Goal: Task Accomplishment & Management: Complete application form

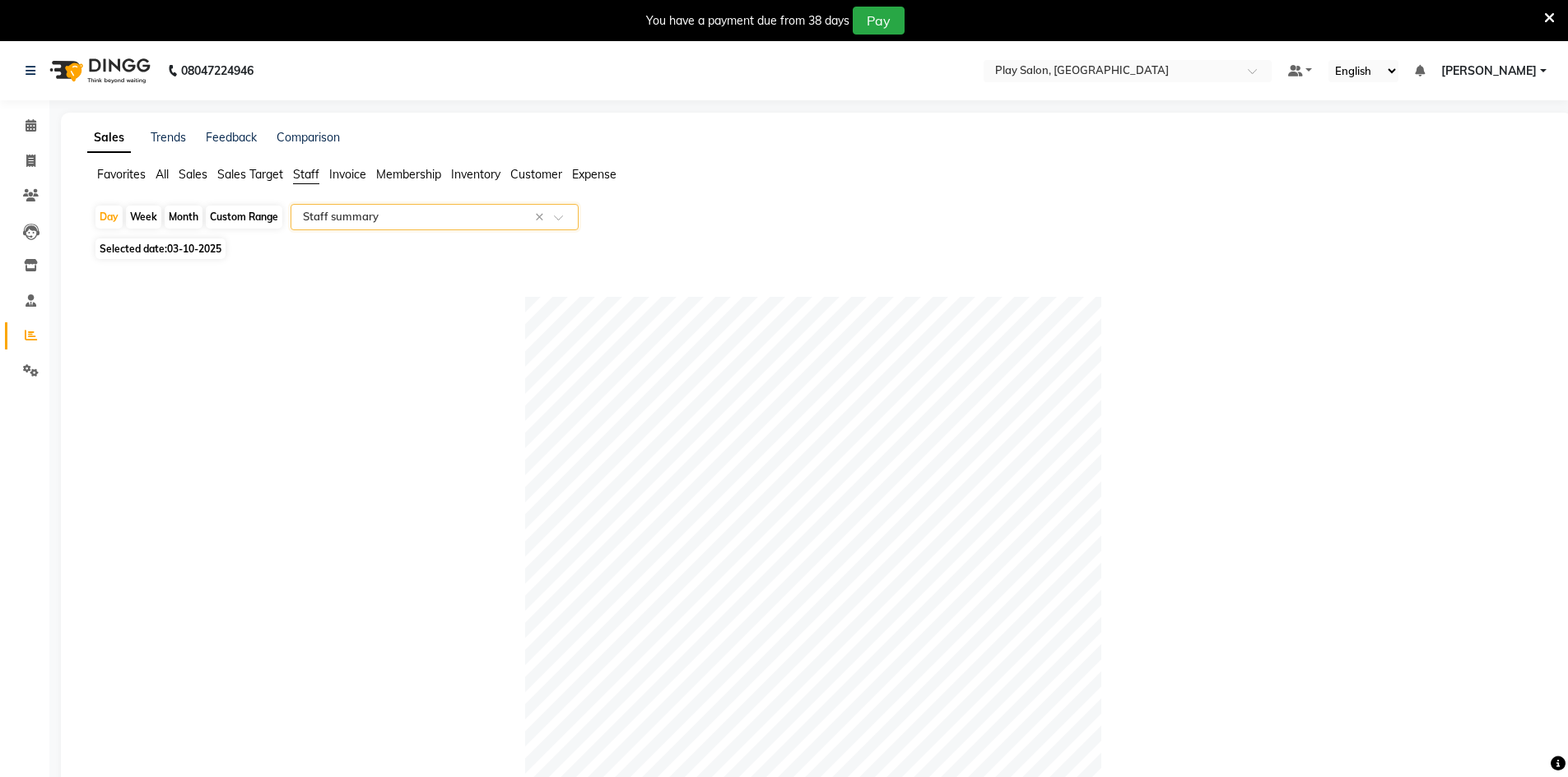
select select "full_report"
select select "csv"
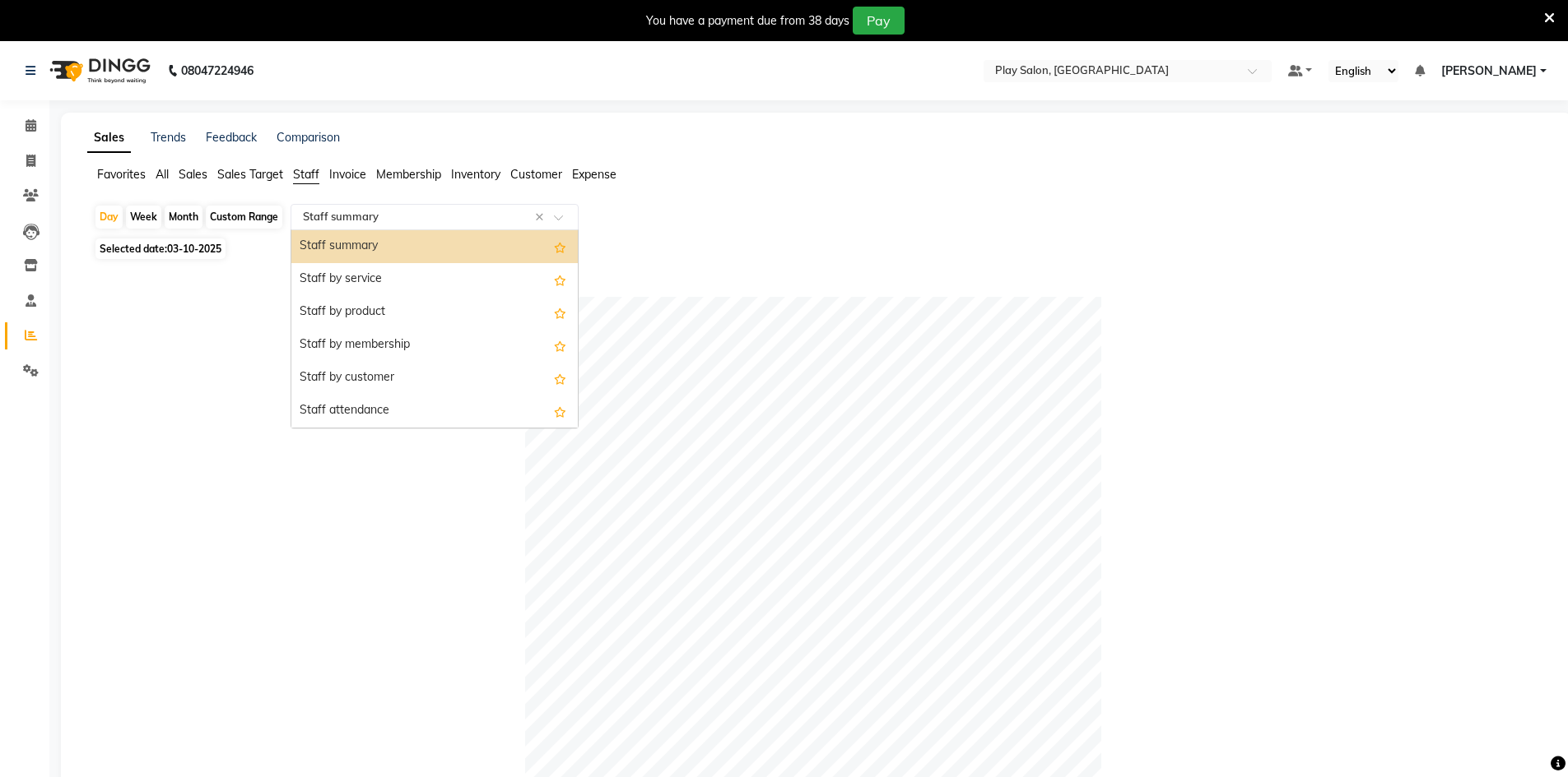
click at [361, 224] on input "text" at bounding box center [417, 217] width 237 height 16
click at [355, 252] on div "Staff summary" at bounding box center [434, 246] width 287 height 33
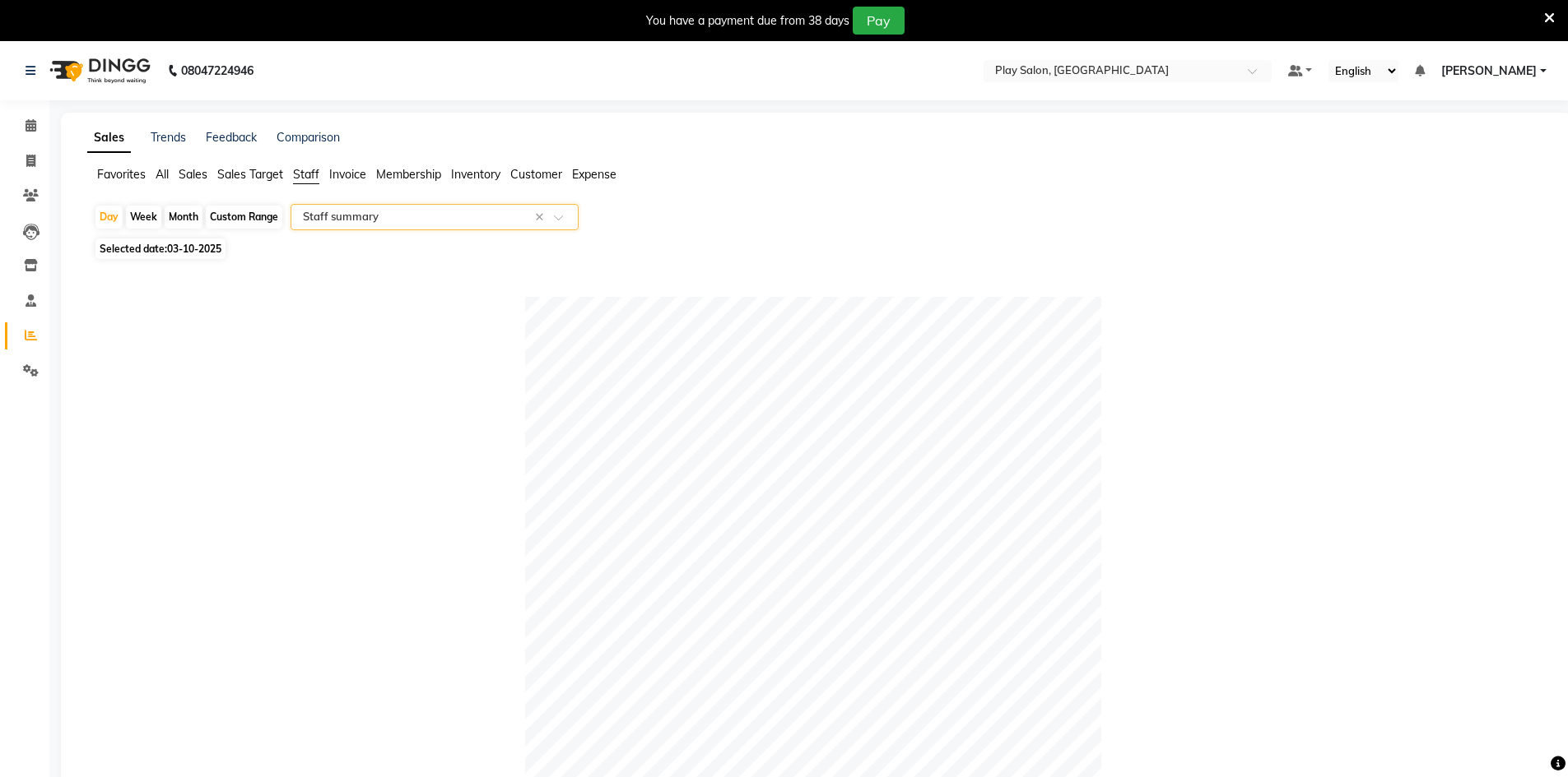
click at [339, 204] on app-reports "Favorites All Sales Sales Target Staff Invoice Membership Inventory Customer Ex…" at bounding box center [817, 704] width 1478 height 1075
click at [154, 176] on ul "Favorites All Sales Sales Target Staff Invoice Membership Inventory Customer Ex…" at bounding box center [817, 175] width 1458 height 18
click at [167, 170] on span "All" at bounding box center [162, 174] width 13 height 15
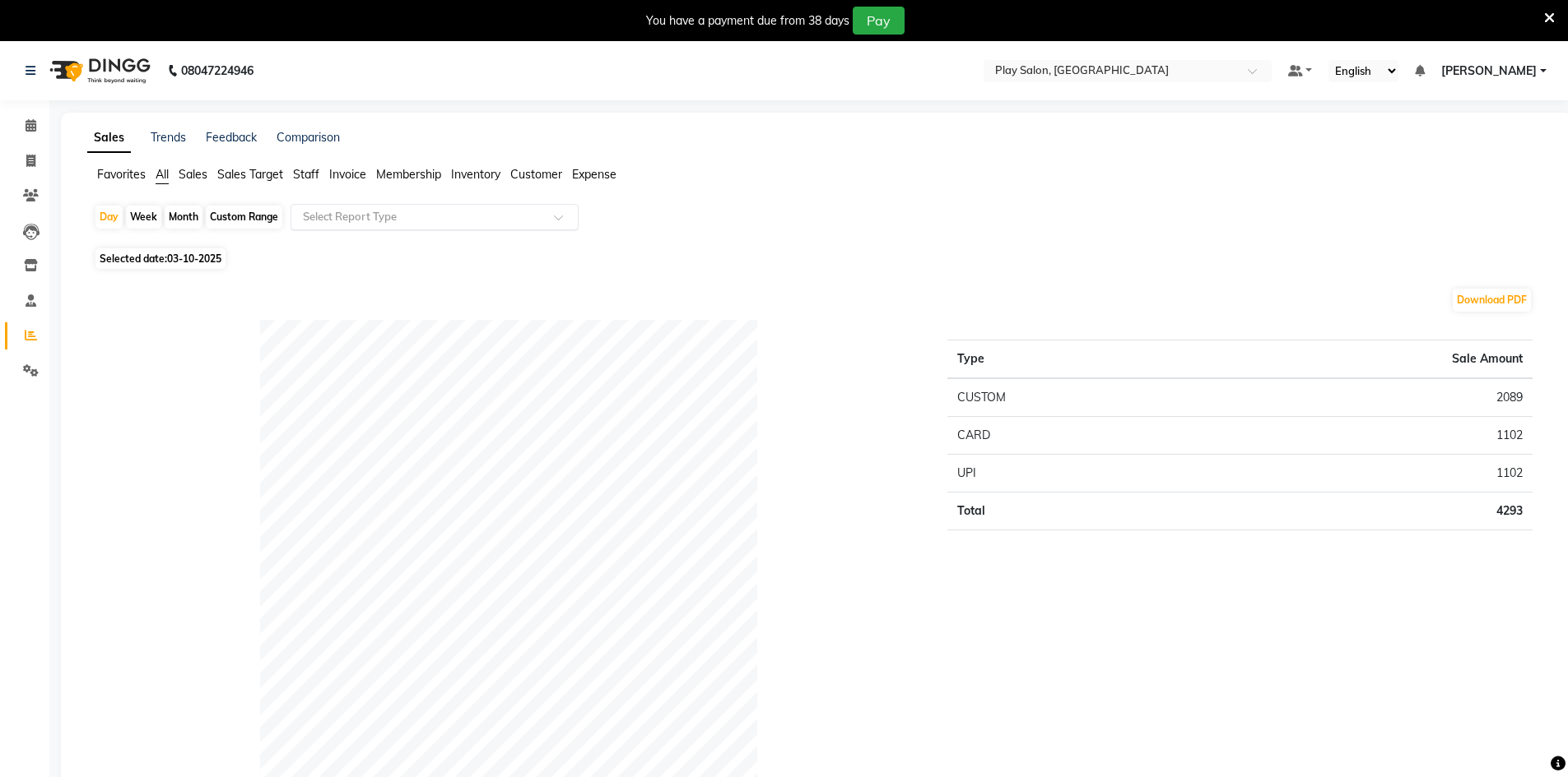
click at [299, 220] on input "text" at bounding box center [417, 217] width 237 height 16
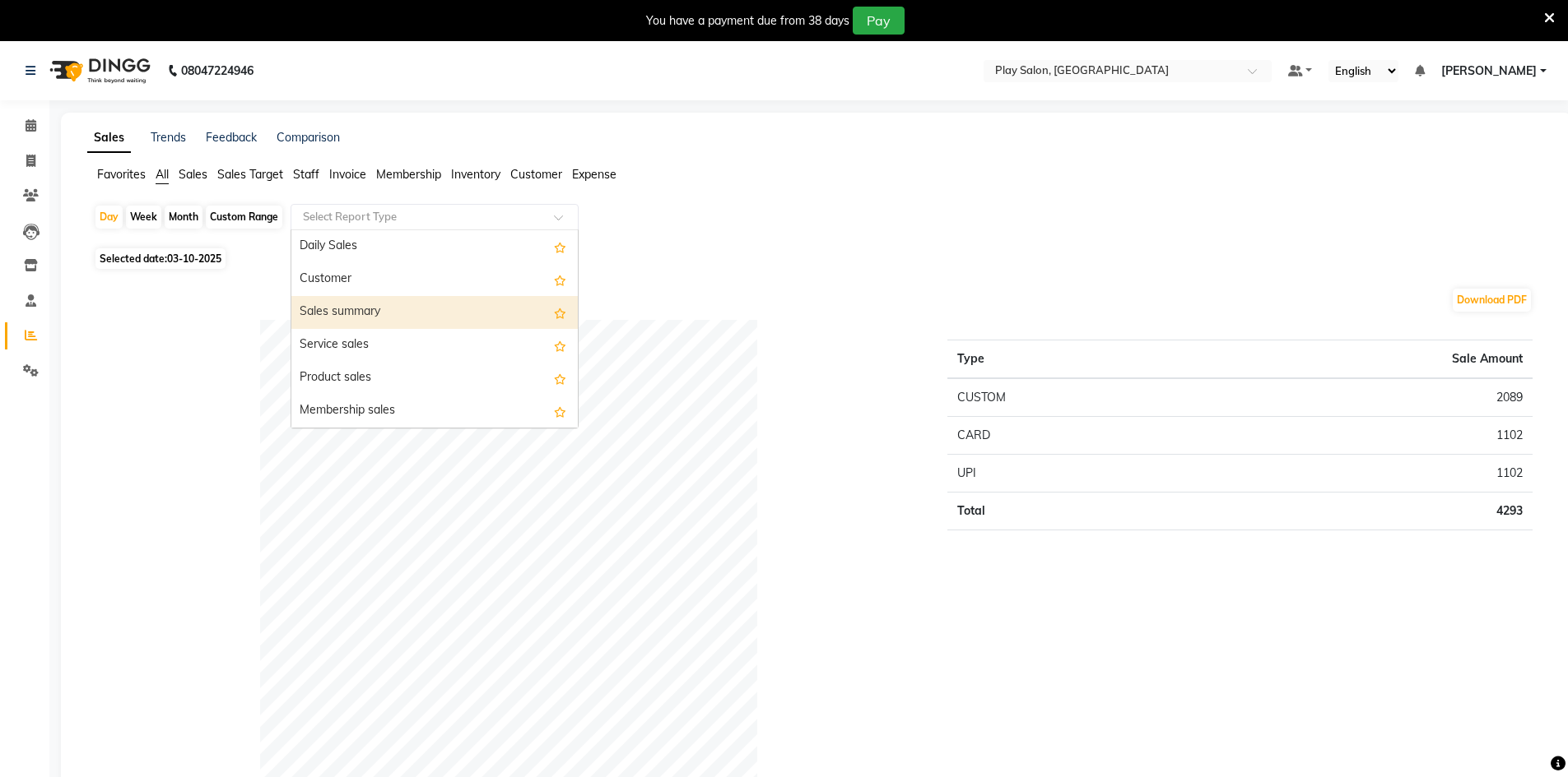
click at [331, 304] on div "Sales summary" at bounding box center [434, 313] width 287 height 33
select select "full_report"
select select "csv"
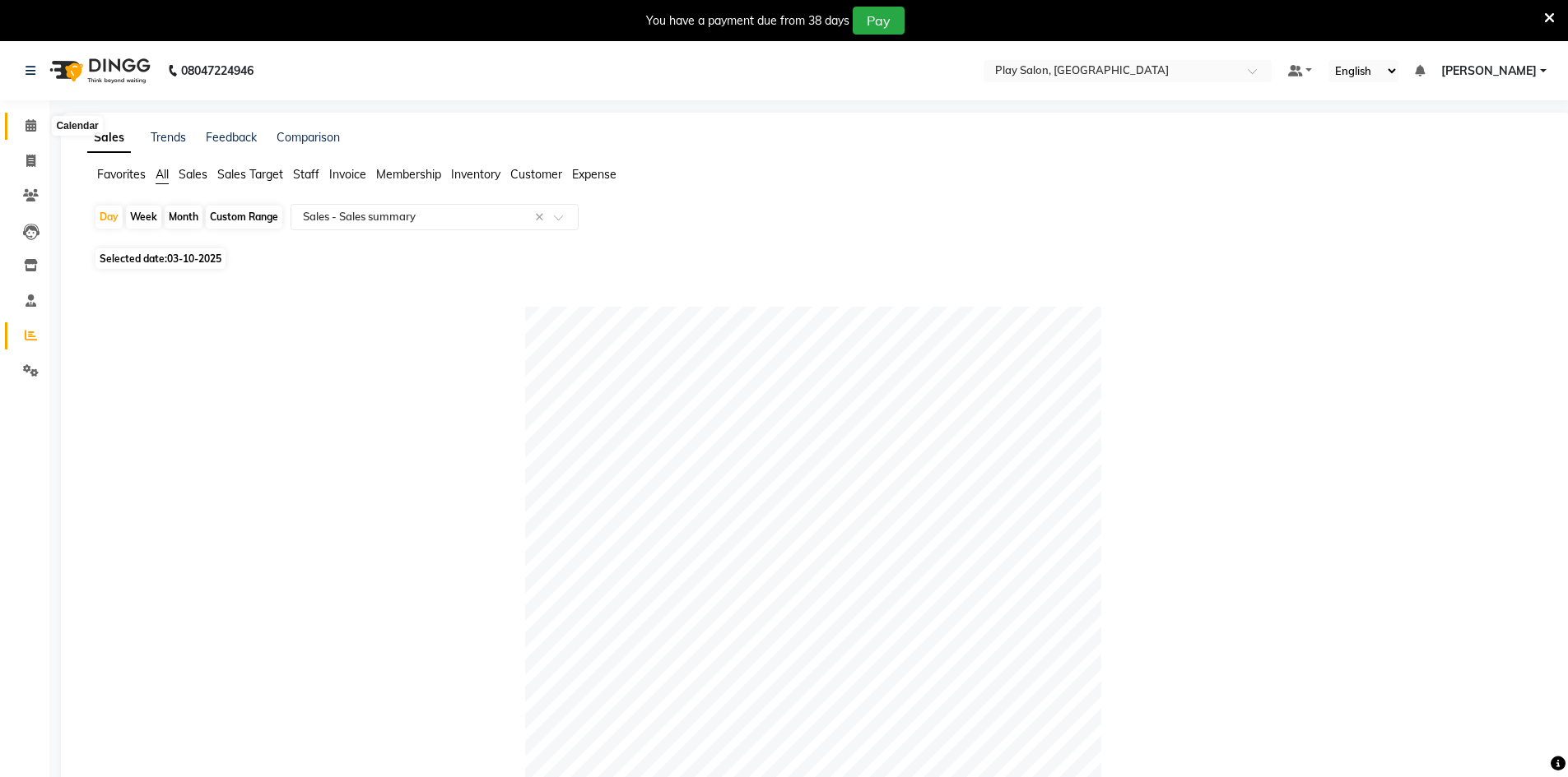
click at [40, 120] on span at bounding box center [30, 126] width 29 height 19
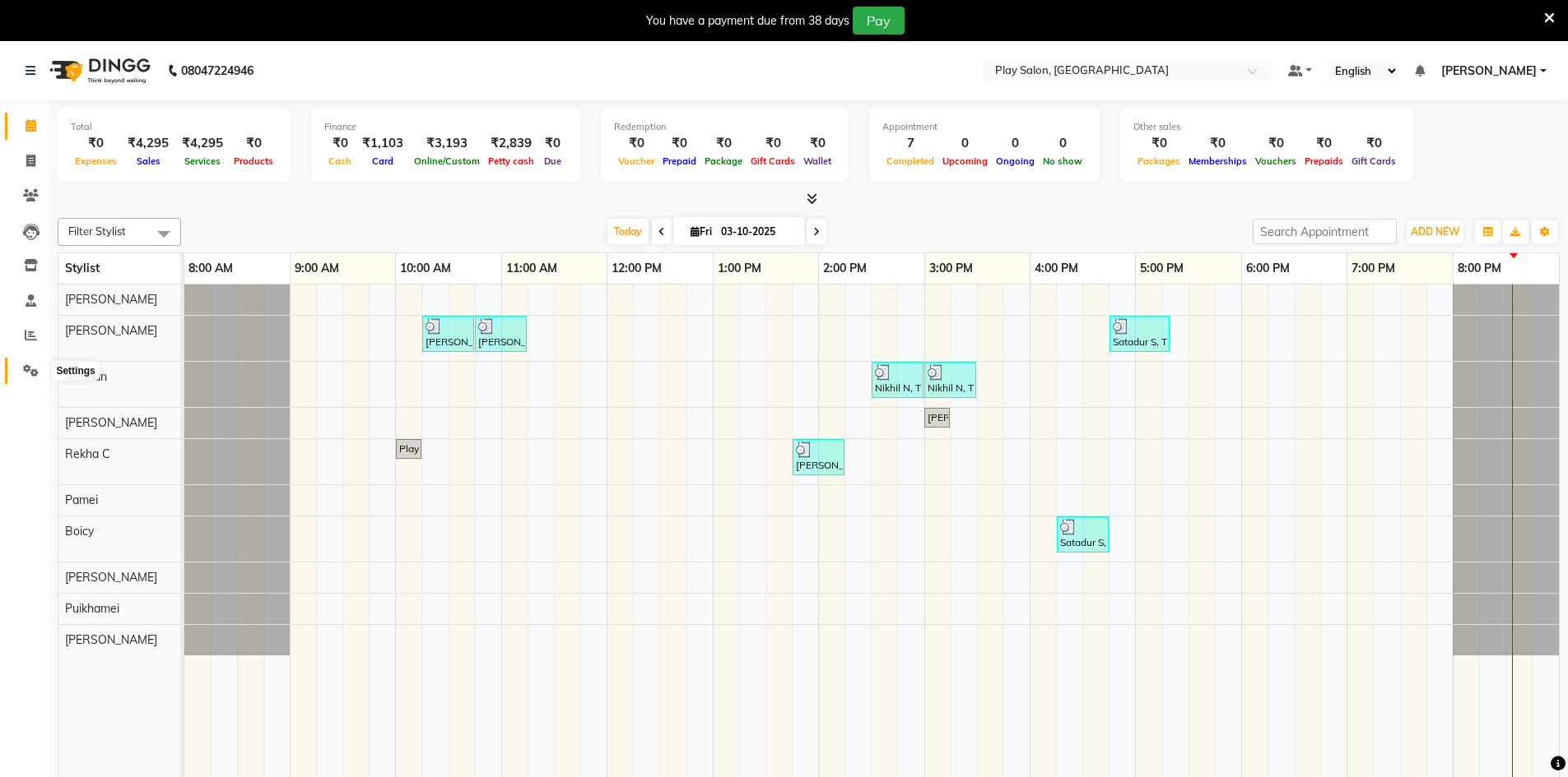
click at [21, 374] on span at bounding box center [30, 371] width 29 height 19
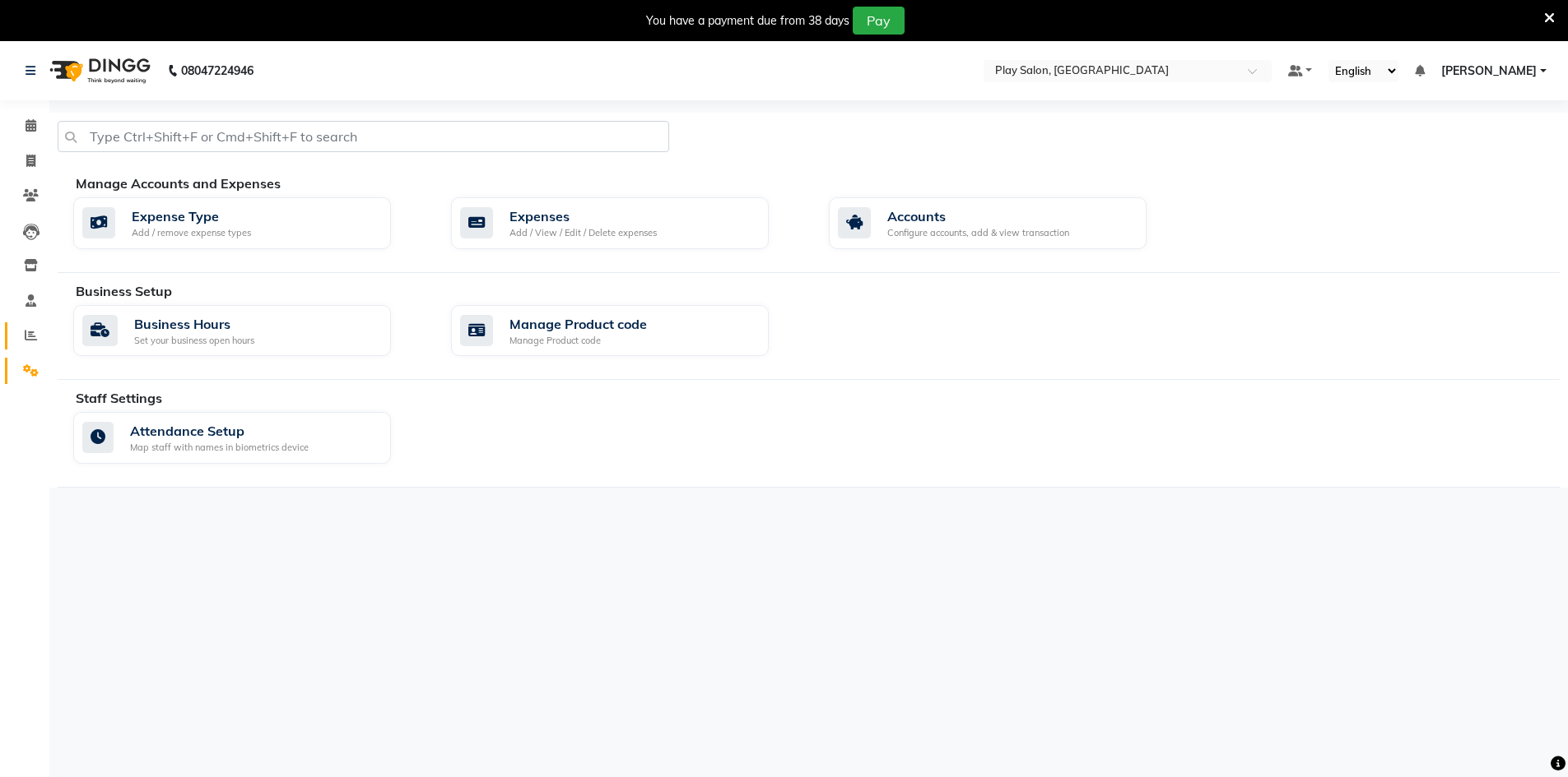
click at [40, 339] on span at bounding box center [30, 336] width 29 height 19
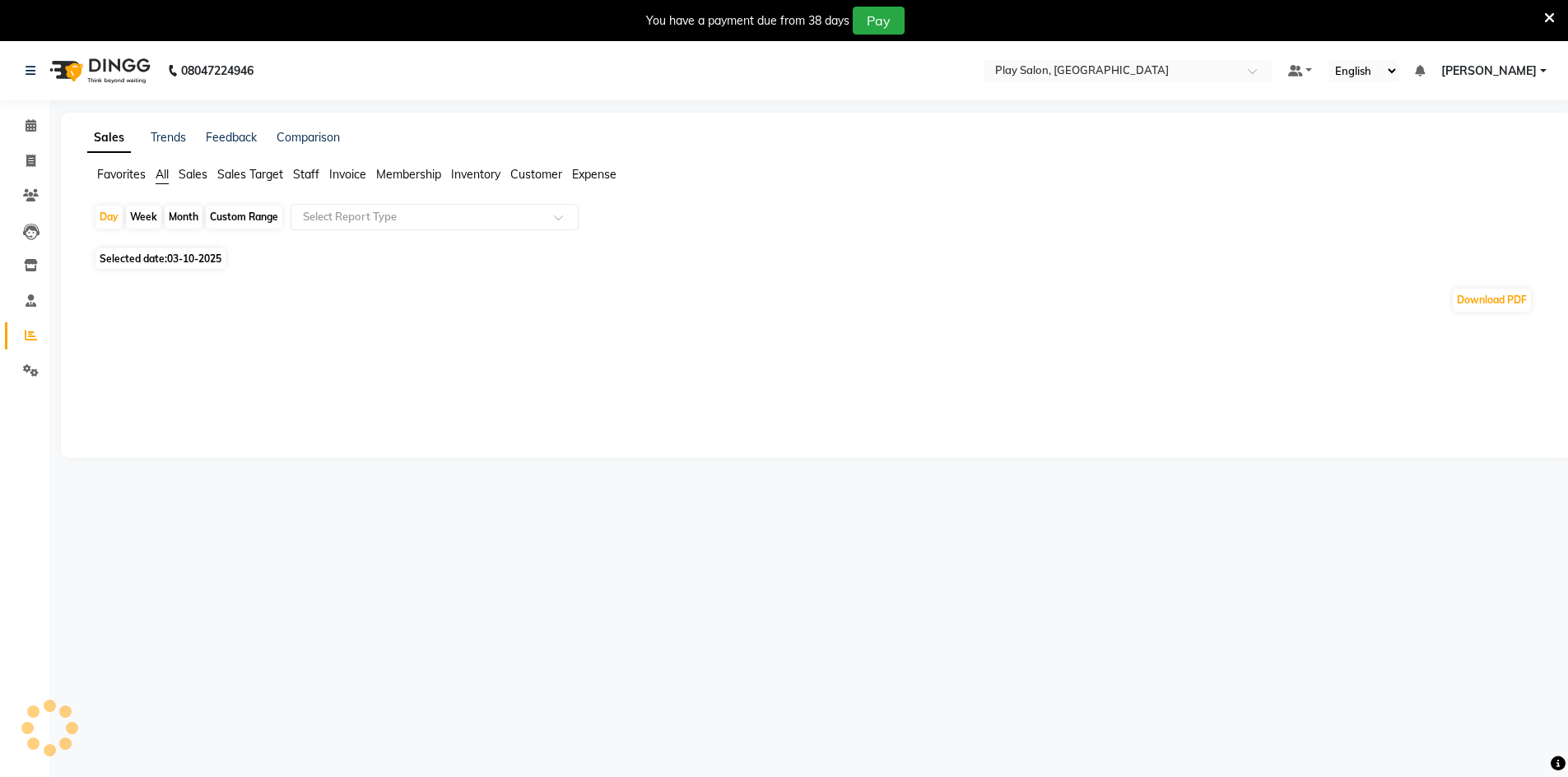
click at [373, 204] on app-reports "Favorites All Sales Sales Target Staff Invoice Membership Inventory Customer Ex…" at bounding box center [817, 246] width 1478 height 161
click at [373, 220] on input "text" at bounding box center [417, 217] width 237 height 16
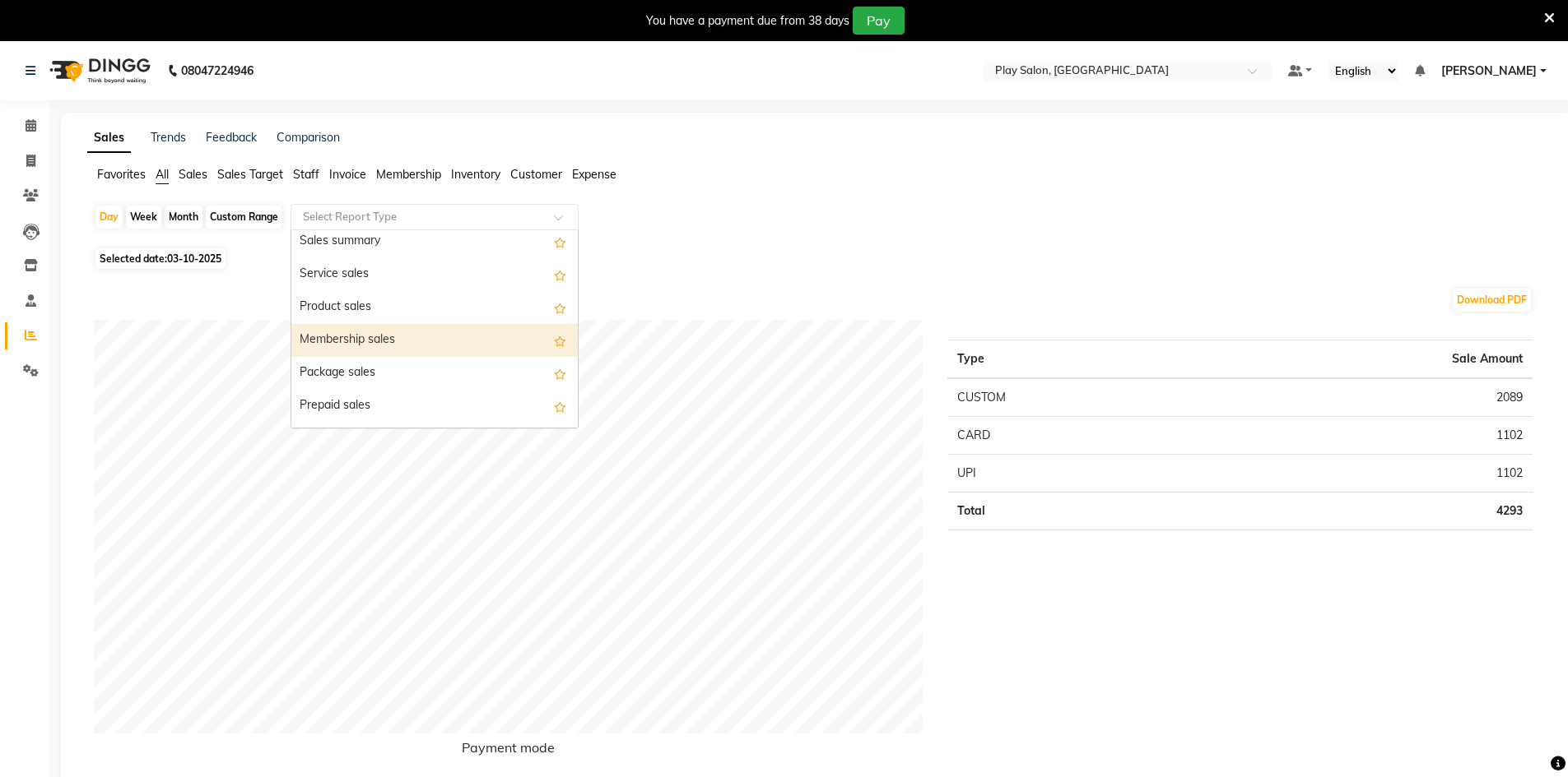
scroll to position [164, 0]
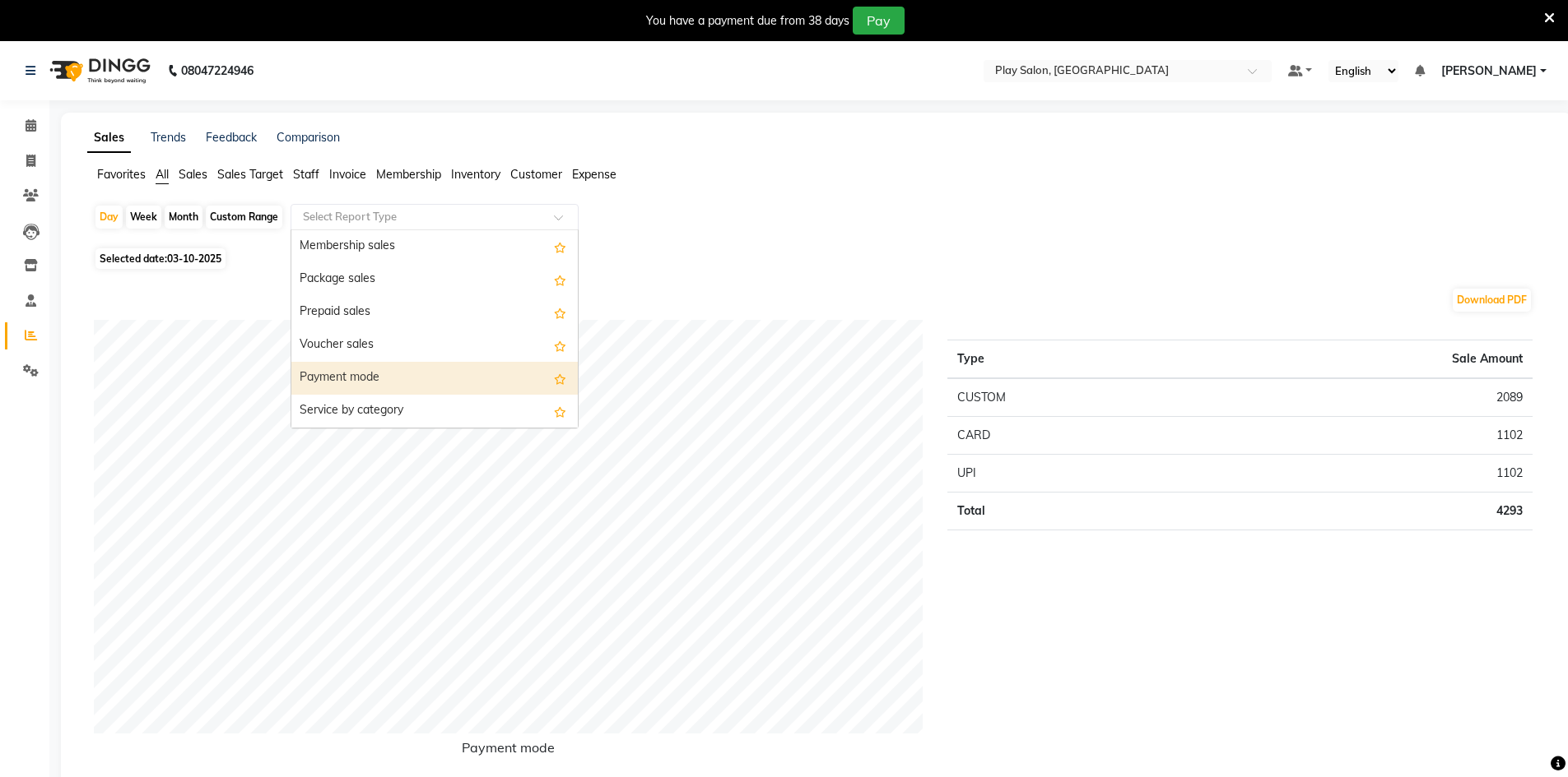
click at [351, 383] on div "Payment mode" at bounding box center [434, 378] width 287 height 33
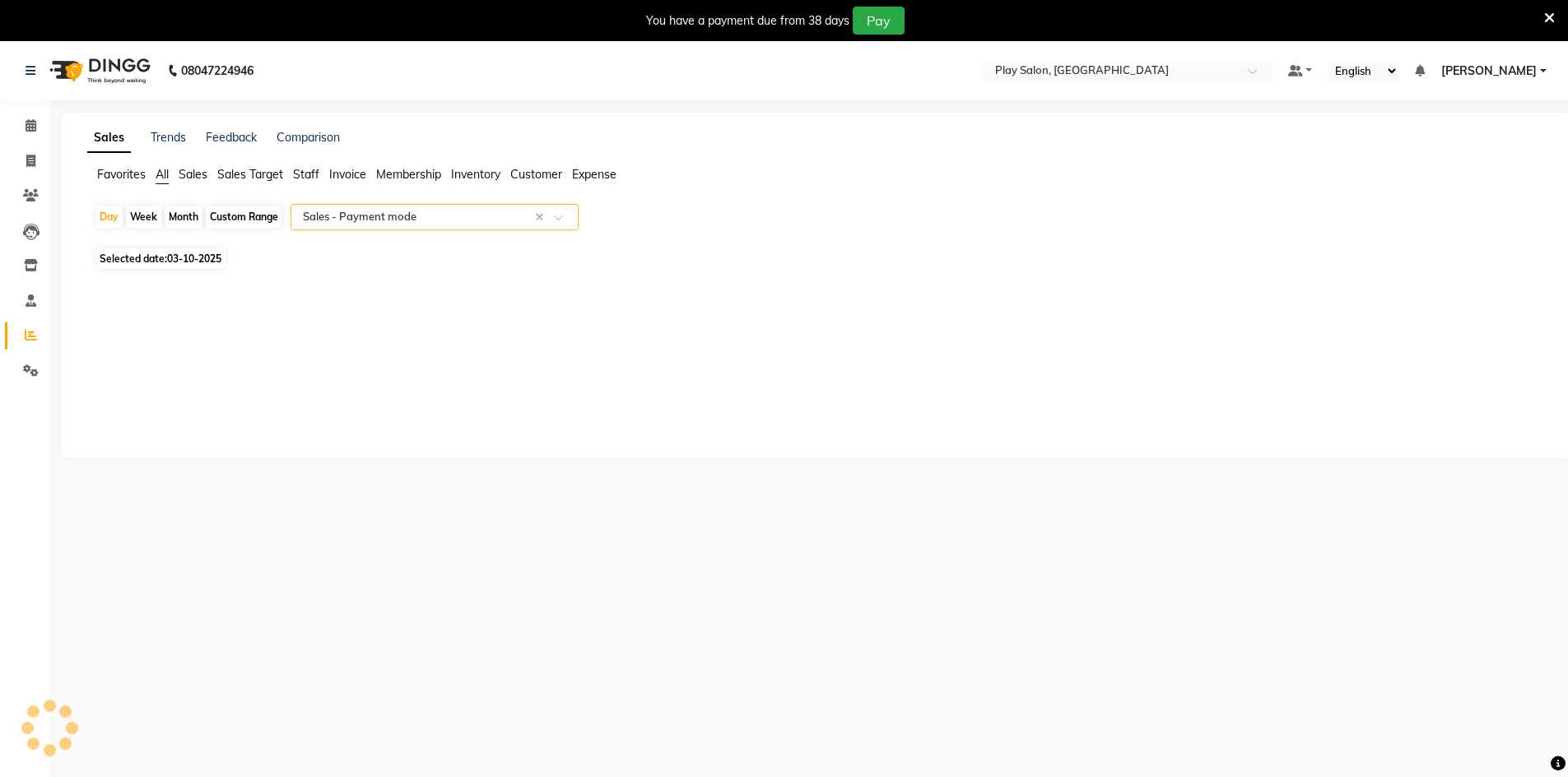
select select "full_report"
select select "csv"
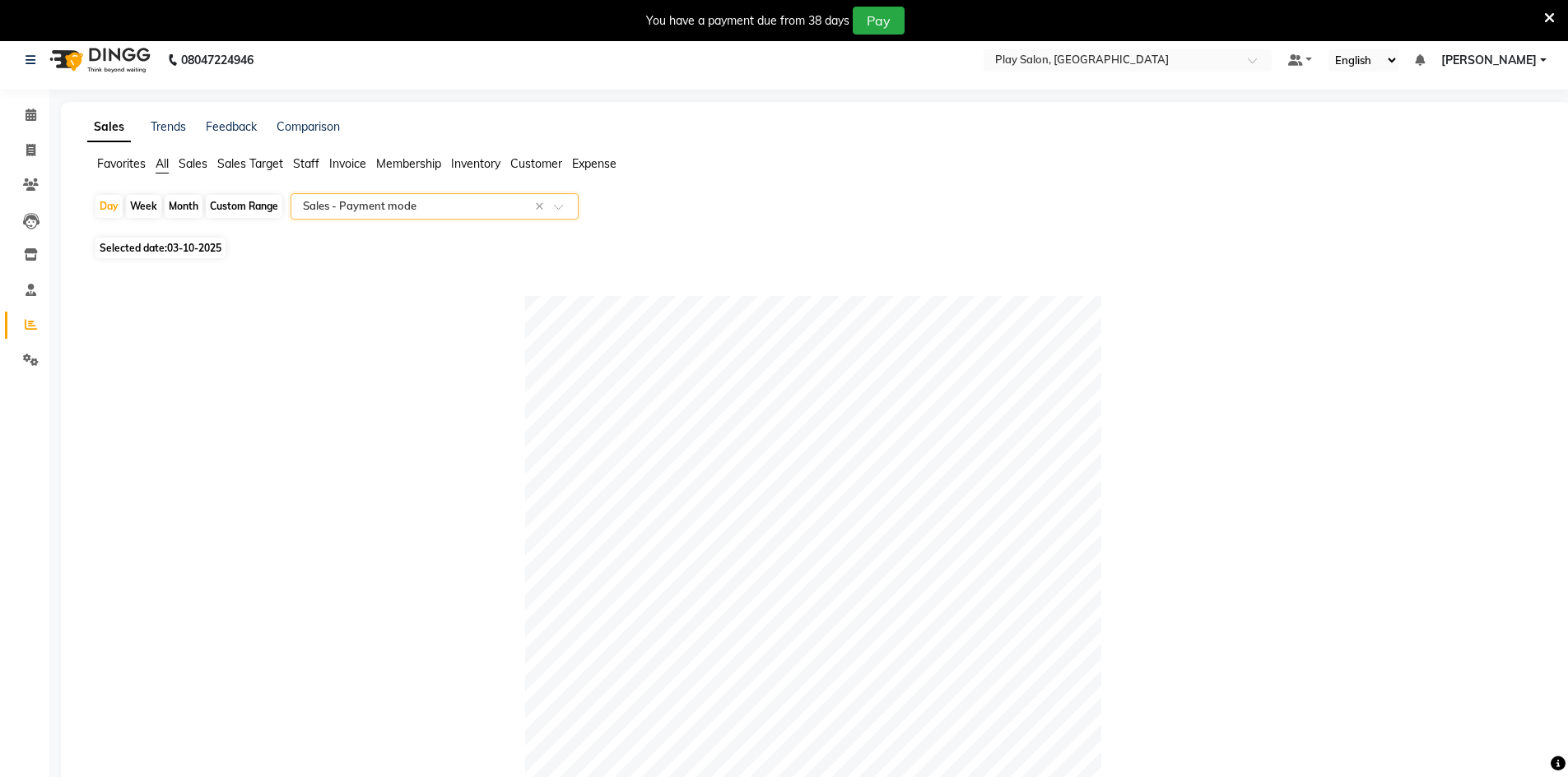
scroll to position [0, 0]
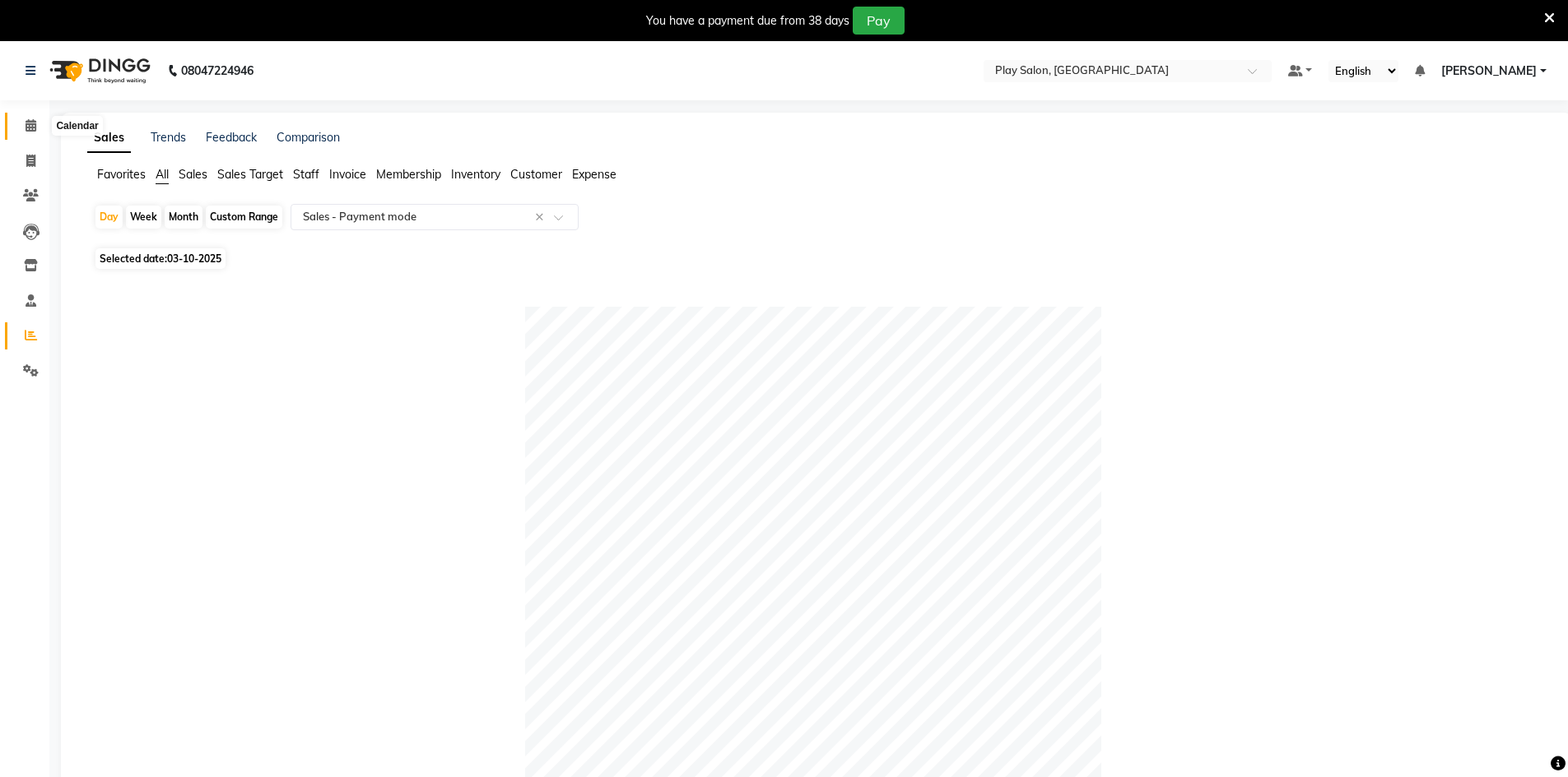
click at [35, 130] on icon at bounding box center [31, 126] width 11 height 13
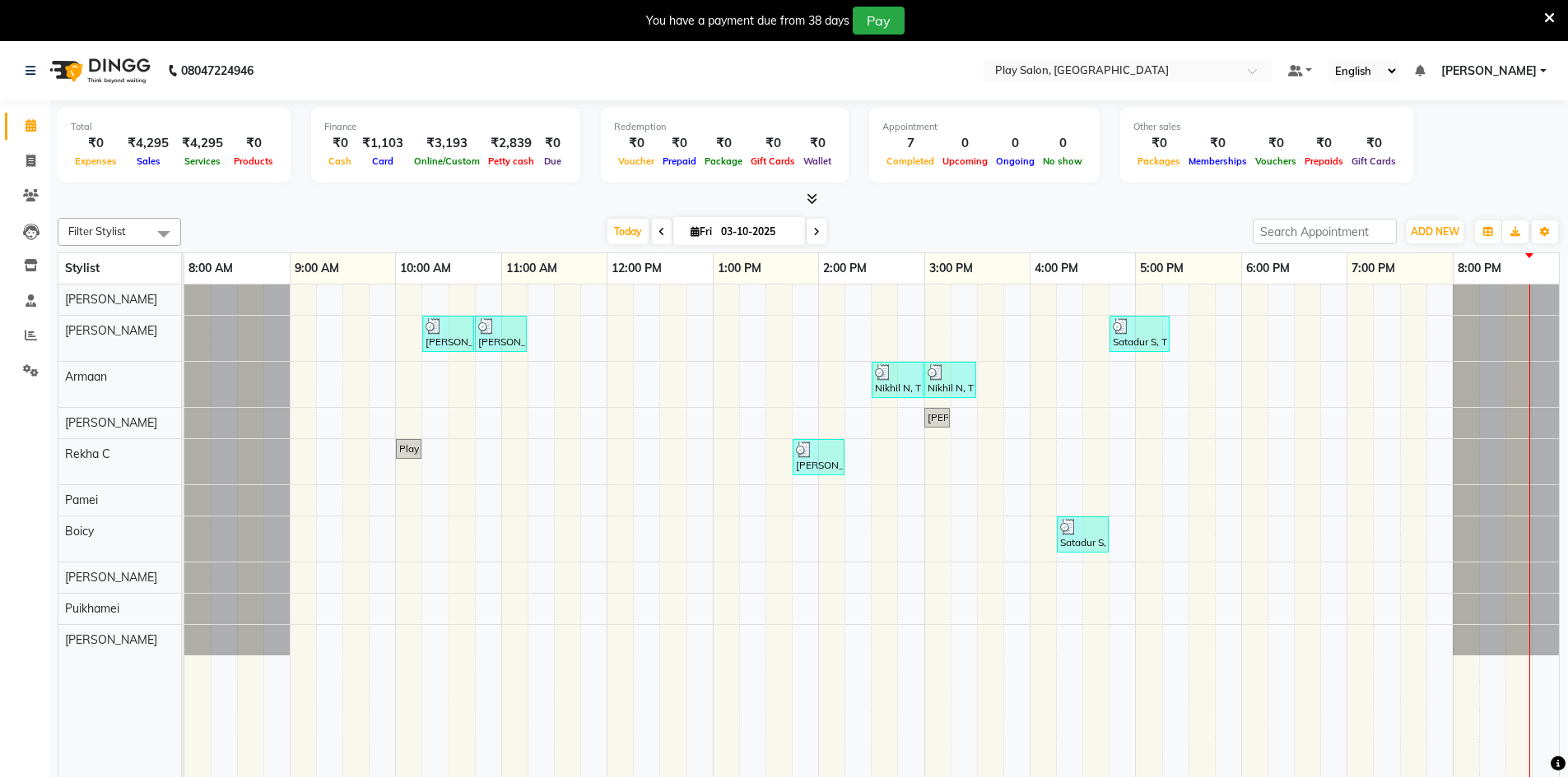
click at [1423, 219] on div "ADD NEW Toggle Dropdown Add Appointment Add Invoice Add Expense Add Attendance …" at bounding box center [1434, 231] width 60 height 26
click at [1420, 233] on span "ADD NEW" at bounding box center [1435, 231] width 48 height 13
click at [1383, 288] on link "Add Invoice" at bounding box center [1397, 285] width 130 height 21
select select "service"
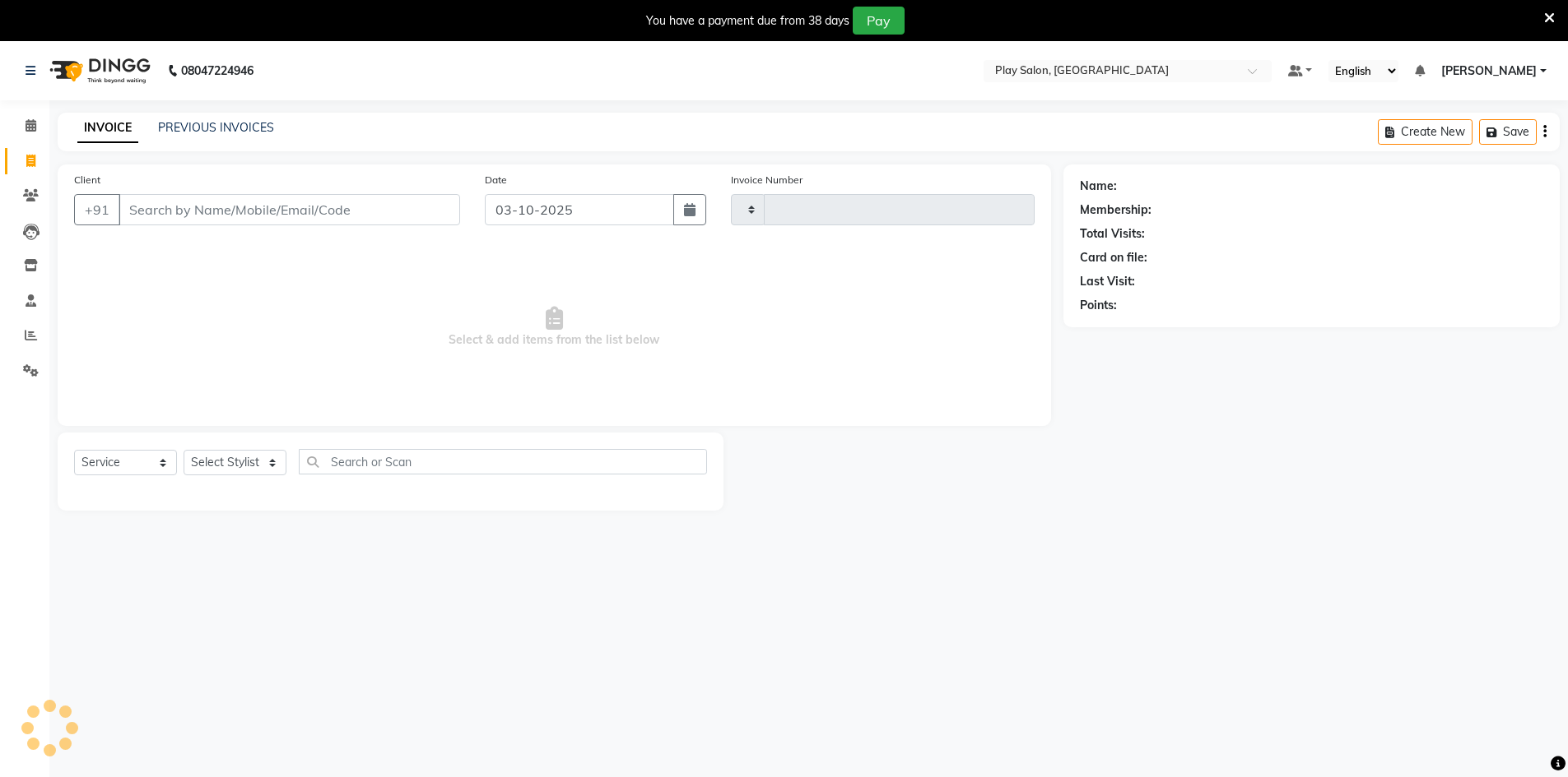
type input "0267"
select select "8631"
click at [372, 199] on input "Client" at bounding box center [289, 209] width 341 height 31
click at [110, 455] on select "Select Service Product Membership Package Voucher Prepaid Gift Card" at bounding box center [125, 463] width 103 height 26
select select "product"
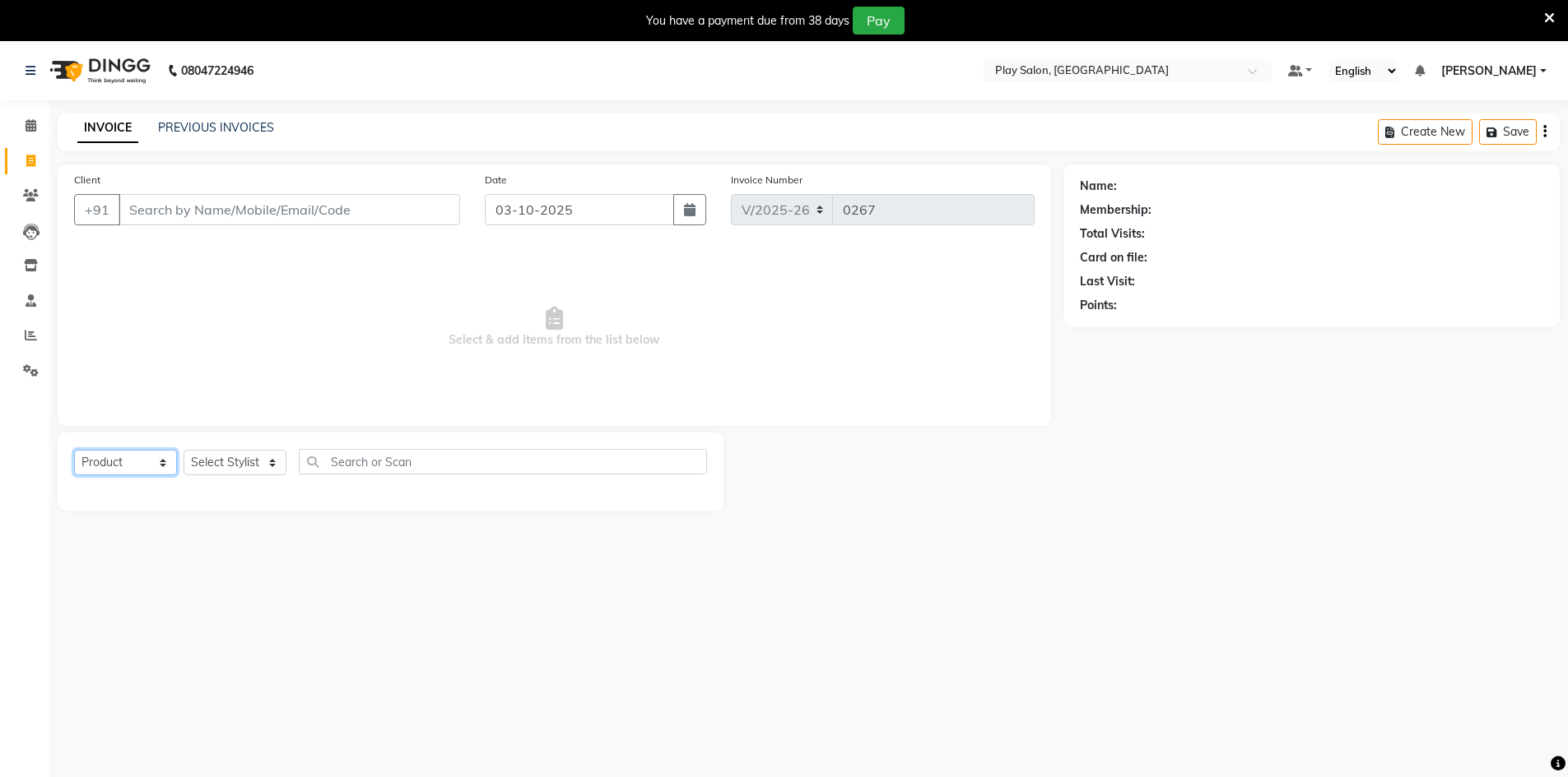
click at [74, 450] on select "Select Service Product Membership Package Voucher Prepaid Gift Card" at bounding box center [125, 463] width 103 height 26
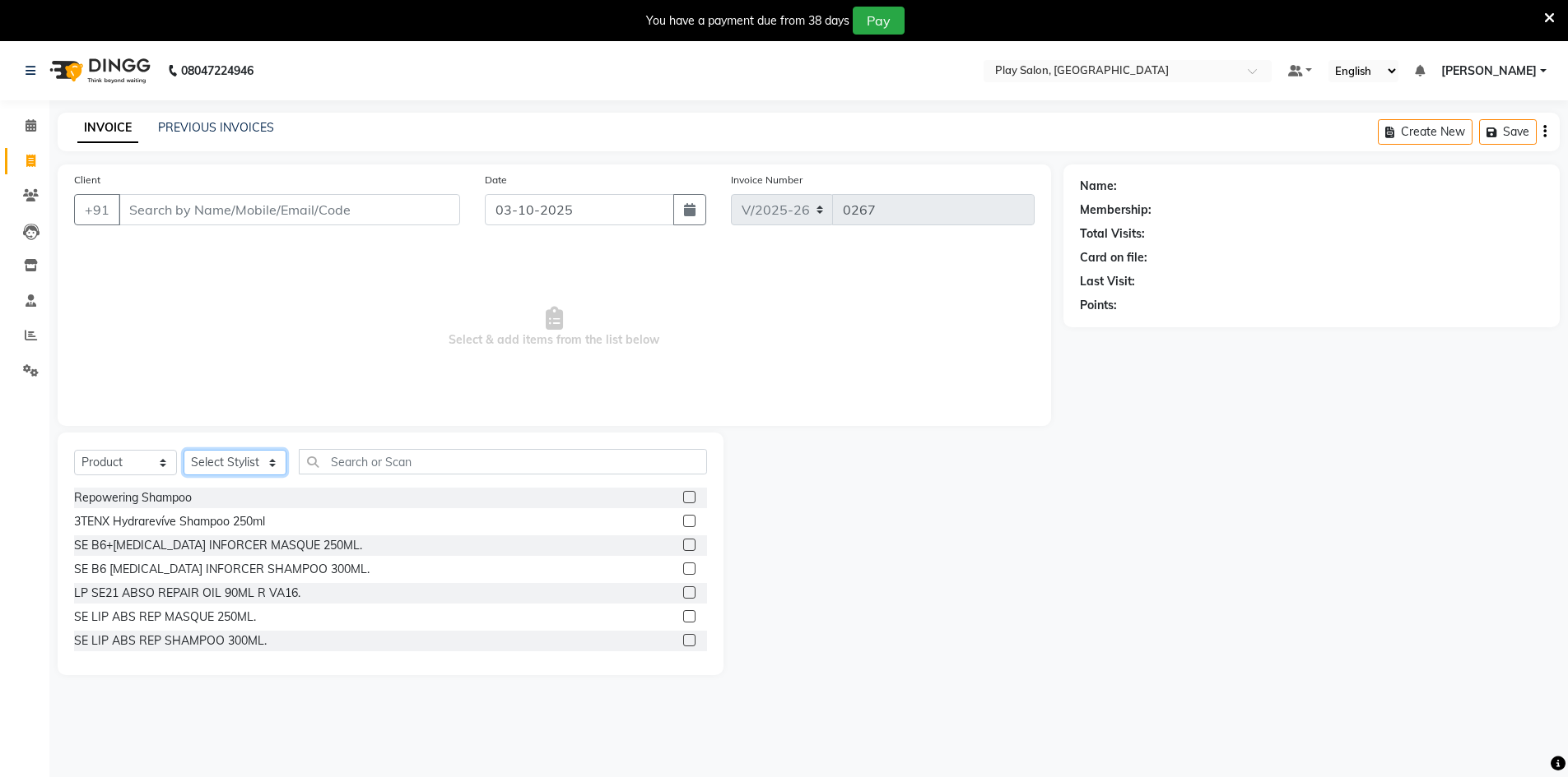
click at [209, 472] on select "Select Stylist Armaan [PERSON_NAME] Boicy Gaiphunliu Kamei Hauzel [PERSON_NAME]…" at bounding box center [234, 463] width 103 height 26
select select "88571"
click at [183, 450] on select "Select Stylist Armaan [PERSON_NAME] Boicy Gaiphunliu Kamei Hauzel [PERSON_NAME]…" at bounding box center [234, 463] width 103 height 26
click at [386, 461] on input "text" at bounding box center [502, 462] width 408 height 26
click at [113, 458] on select "Select Service Product Membership Package Voucher Prepaid Gift Card" at bounding box center [125, 463] width 103 height 26
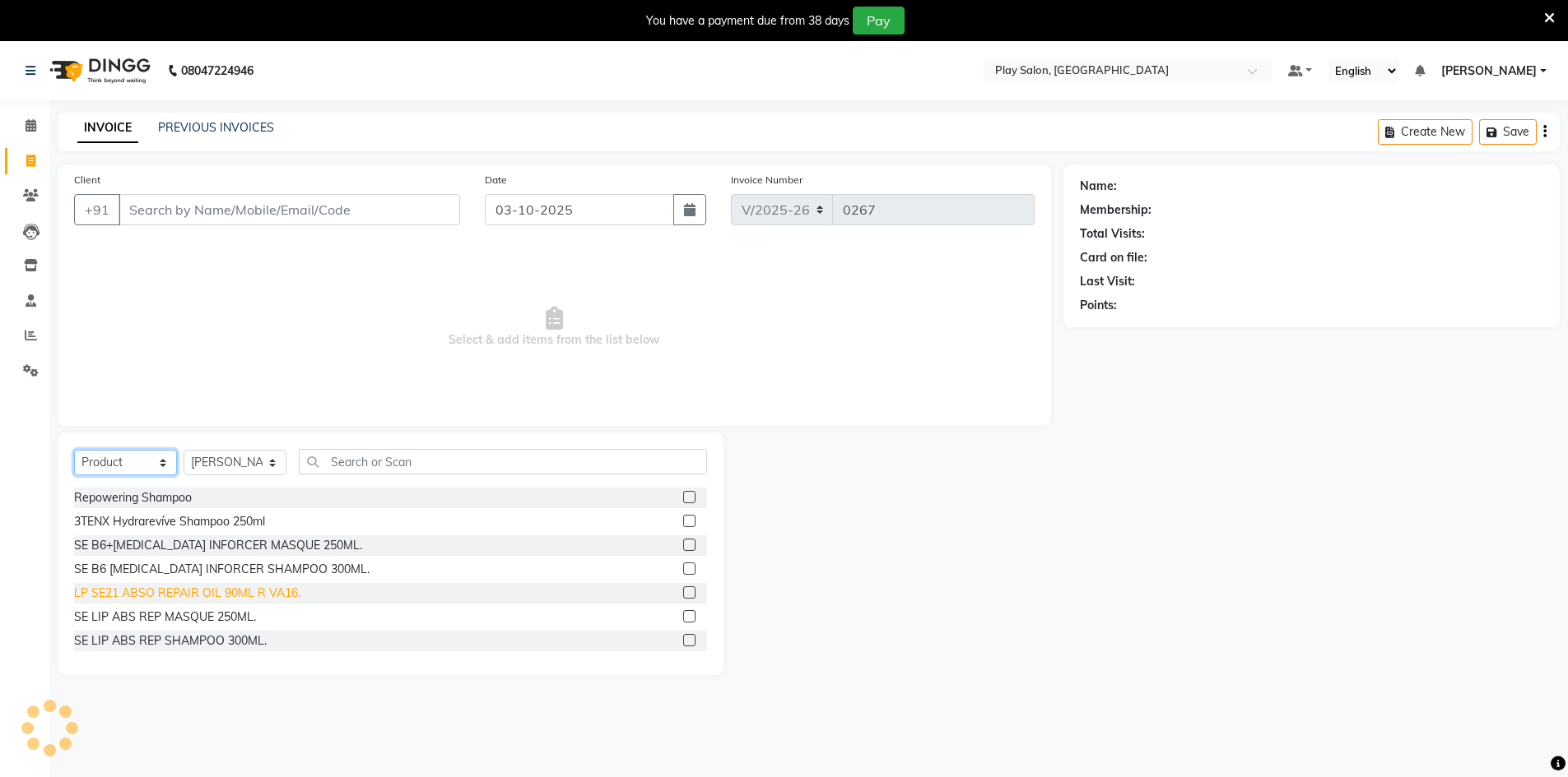
select select "P"
click at [74, 450] on select "Select Service Product Membership Package Voucher Prepaid Gift Card" at bounding box center [125, 463] width 103 height 26
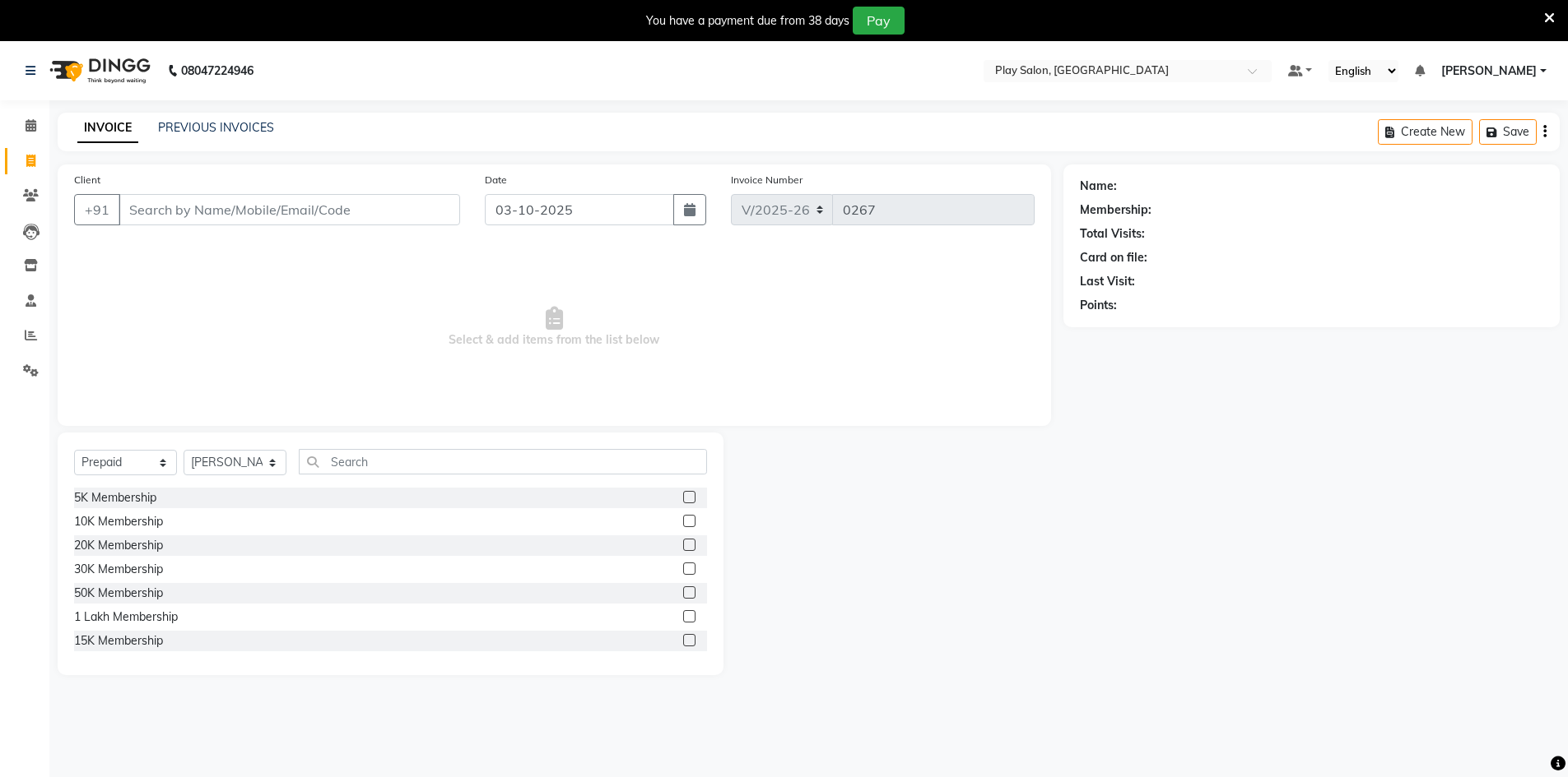
click at [253, 485] on div "Select Service Product Membership Package Voucher Prepaid Gift Card Select Styl…" at bounding box center [390, 468] width 633 height 38
click at [153, 516] on div "10K Membership" at bounding box center [118, 522] width 88 height 17
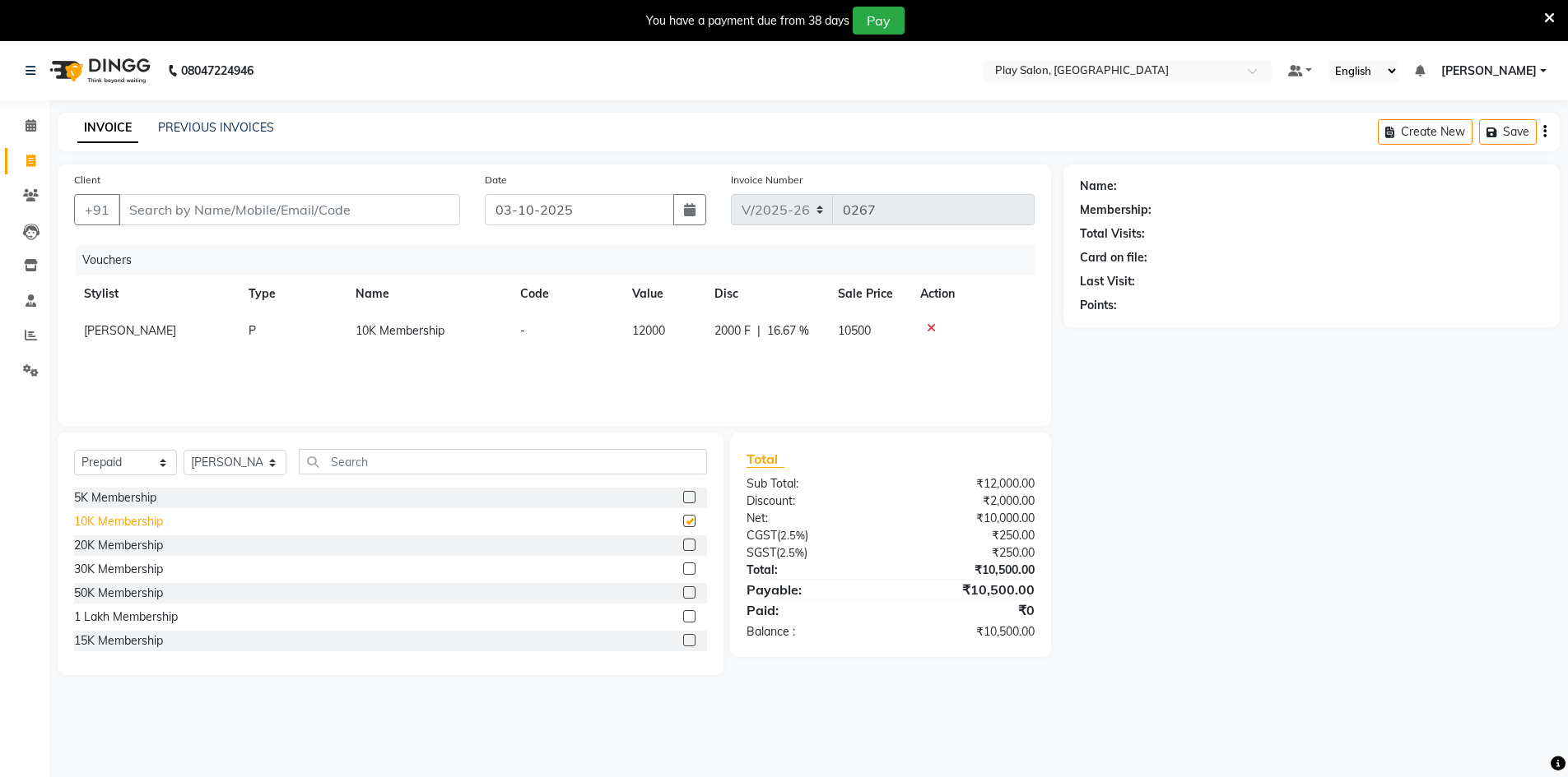
checkbox input "false"
click at [929, 327] on icon at bounding box center [931, 328] width 9 height 12
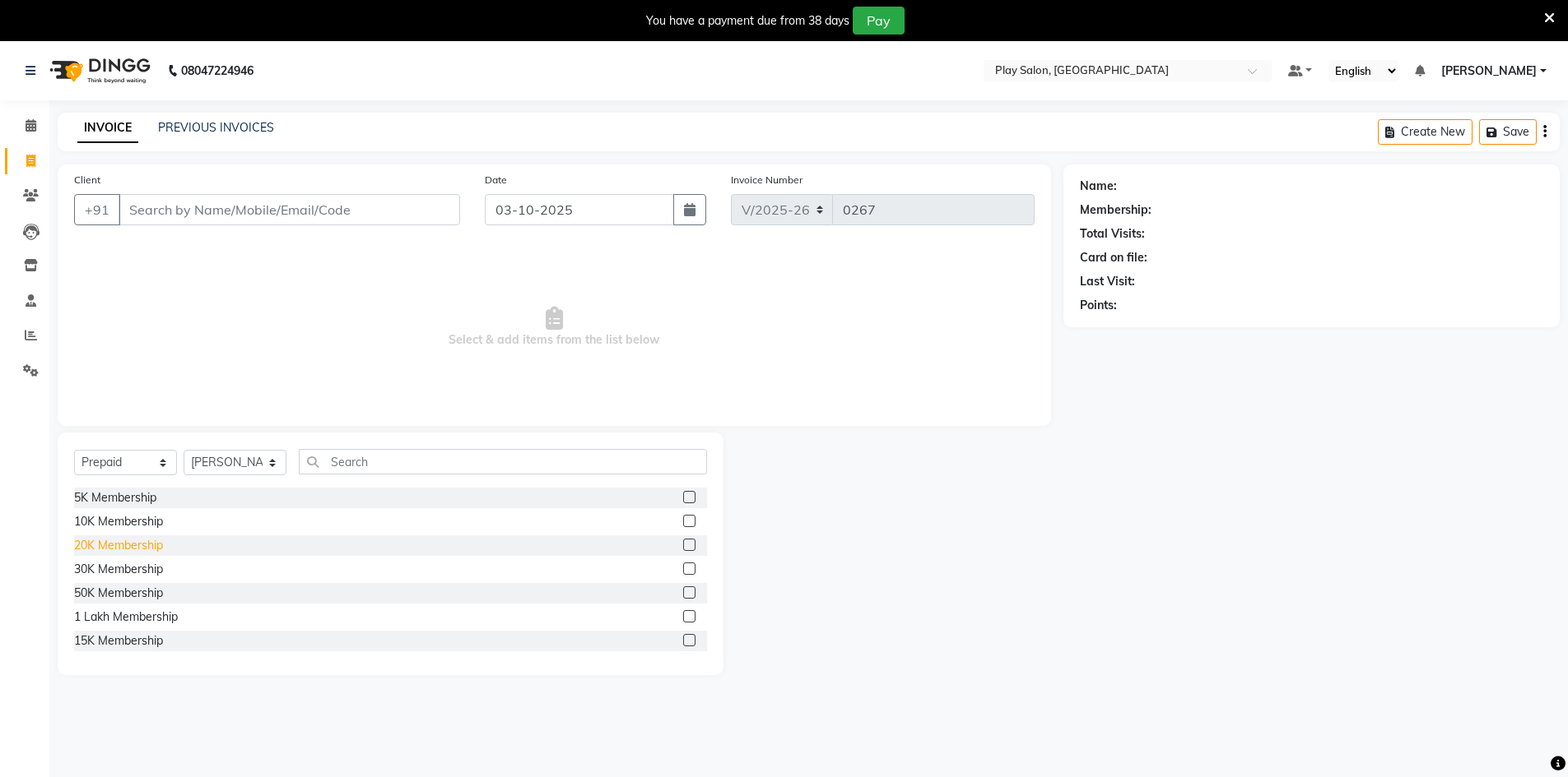
click at [118, 552] on div "20K Membership" at bounding box center [118, 545] width 88 height 17
checkbox input "false"
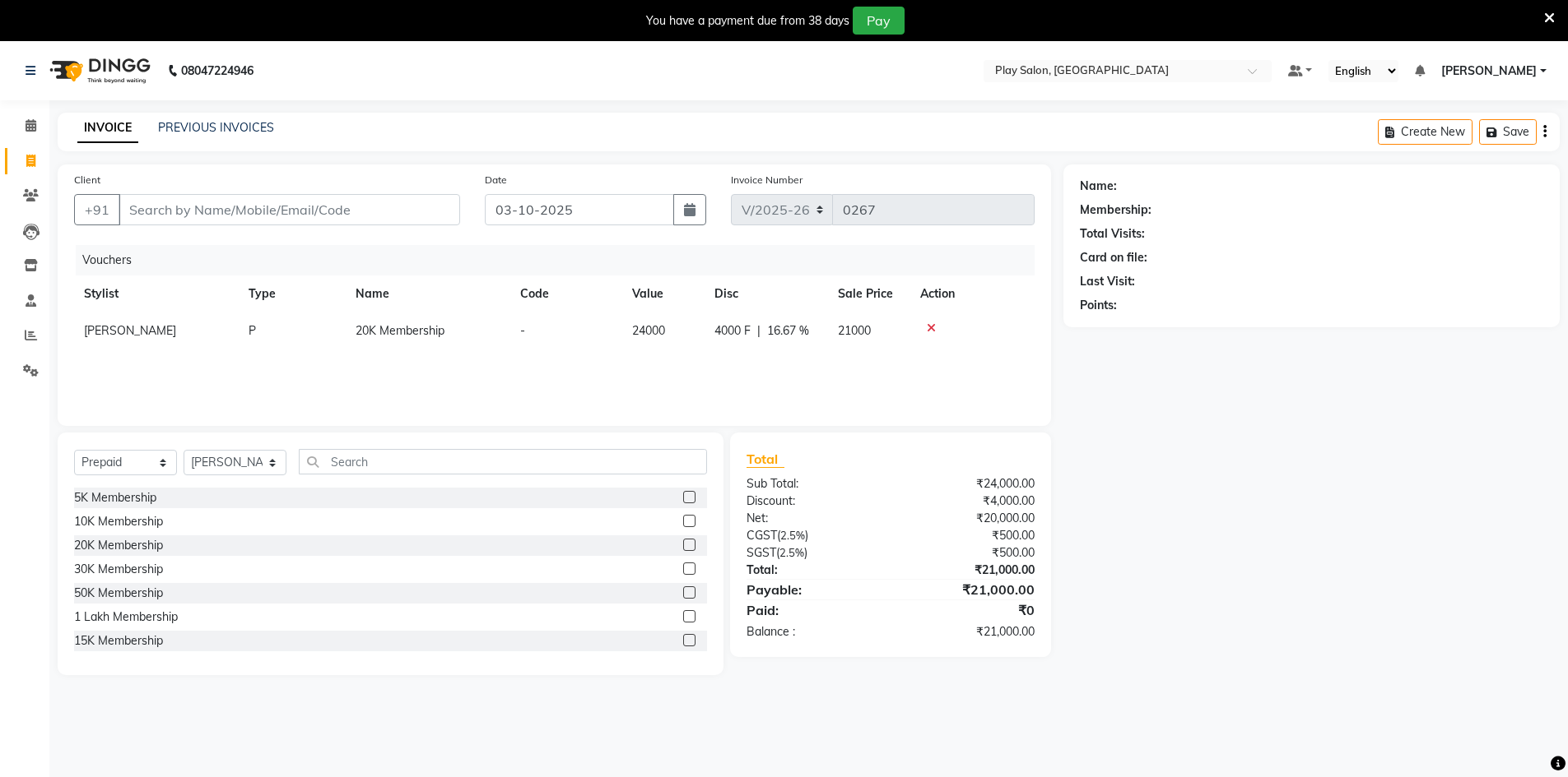
click at [931, 323] on icon at bounding box center [931, 328] width 9 height 12
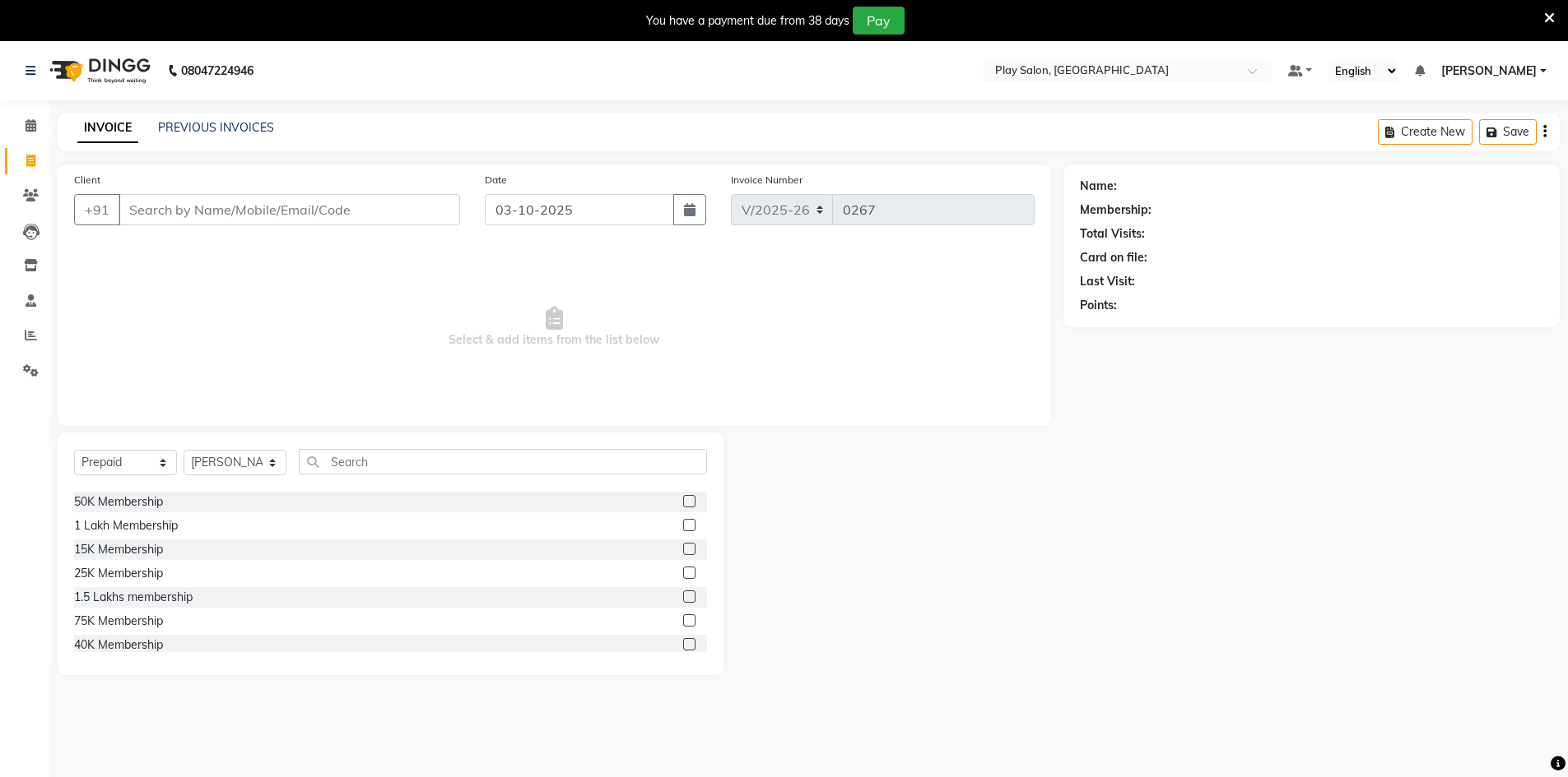
scroll to position [63, 0]
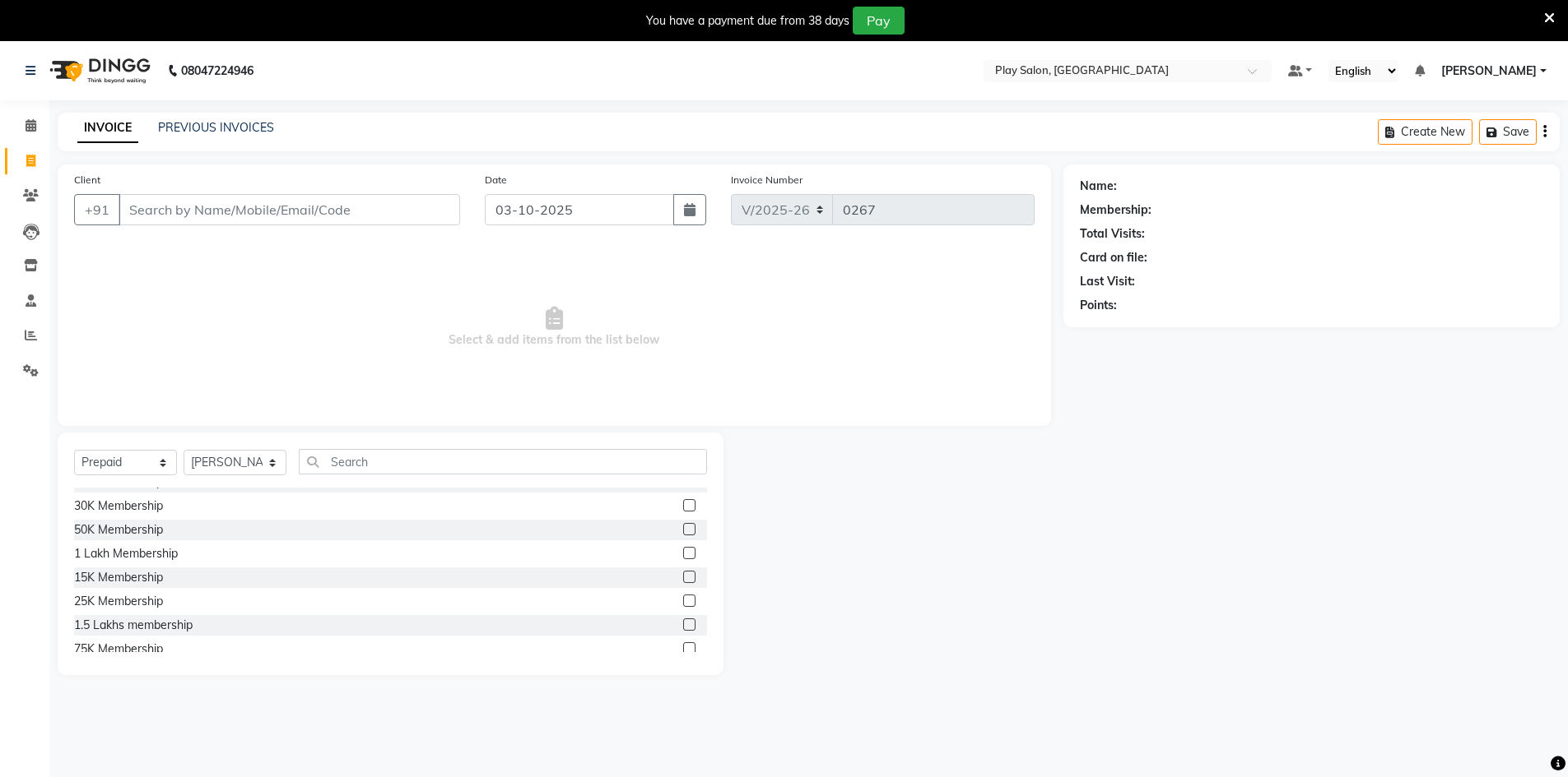
click at [137, 543] on div "5K Membership 10K Membership 20K Membership 30K Membership 50K Membership 1 Lak…" at bounding box center [390, 570] width 633 height 164
click at [141, 552] on div "1 Lakh Membership" at bounding box center [126, 554] width 104 height 17
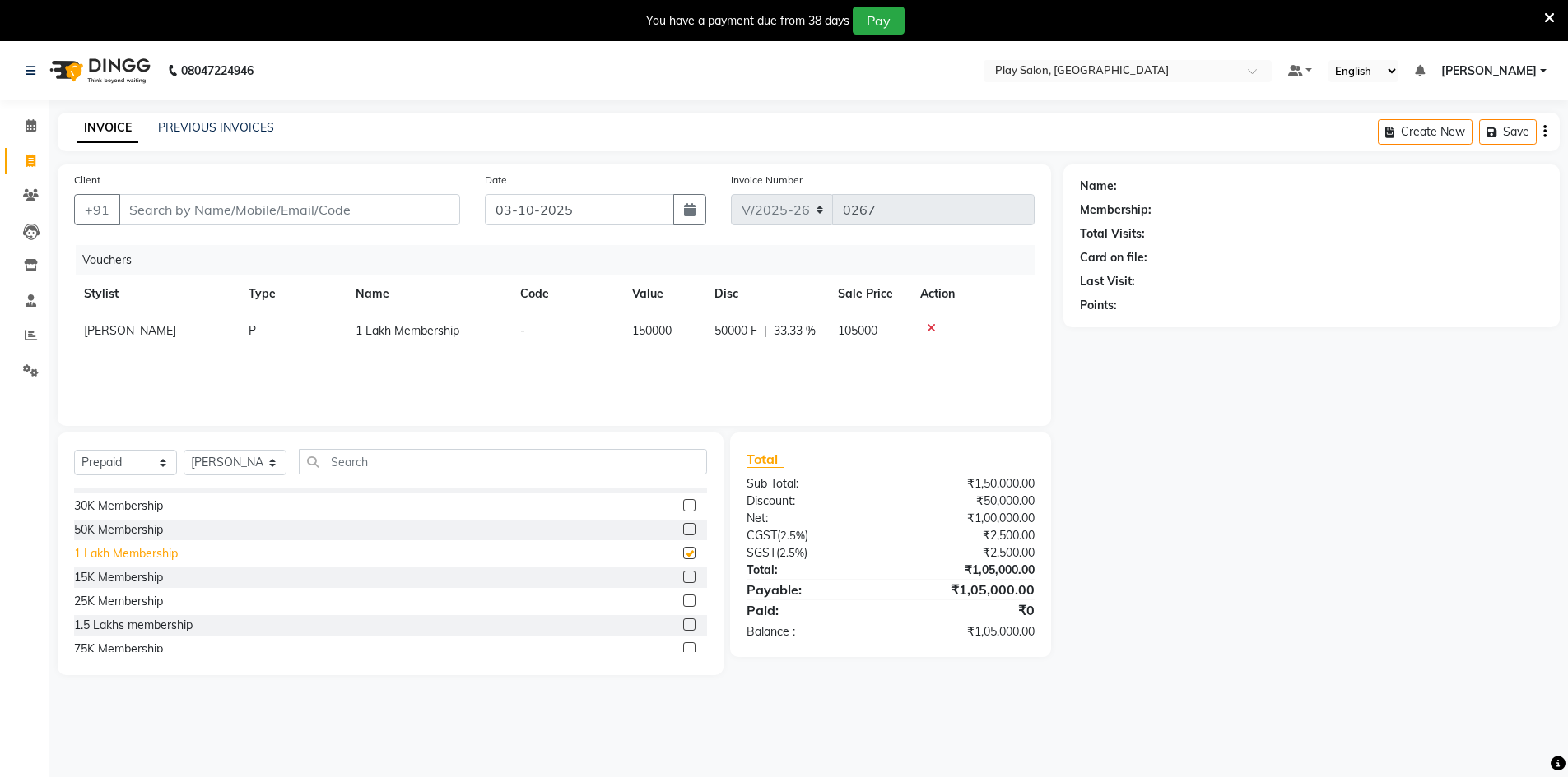
checkbox input "false"
click at [927, 331] on icon at bounding box center [931, 328] width 9 height 12
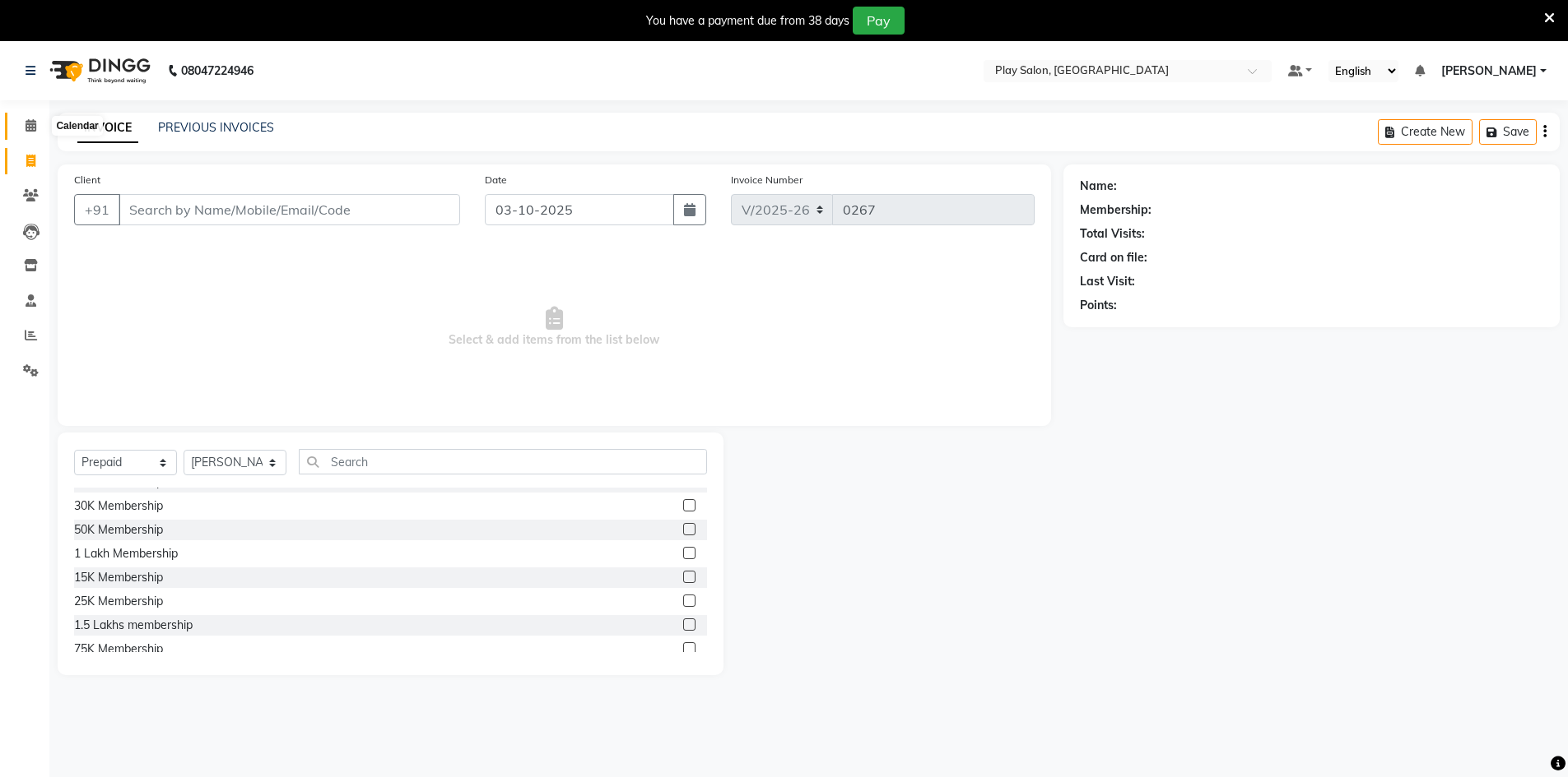
click at [5, 115] on link "Calendar" at bounding box center [25, 126] width 39 height 27
